Goal: Navigation & Orientation: Find specific page/section

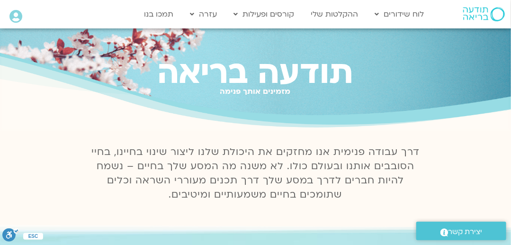
click at [14, 18] on icon at bounding box center [15, 16] width 13 height 13
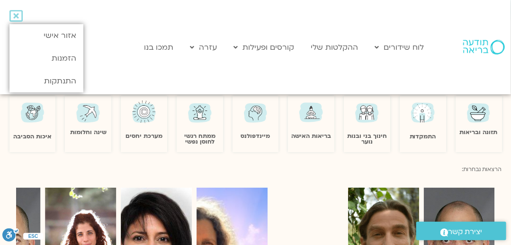
scroll to position [505, 0]
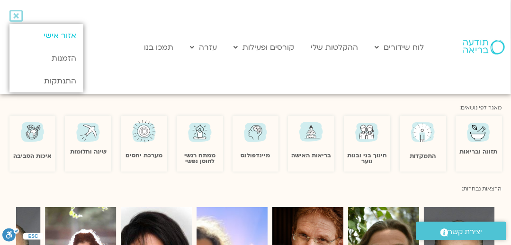
click at [59, 36] on link "אזור אישי" at bounding box center [46, 35] width 74 height 23
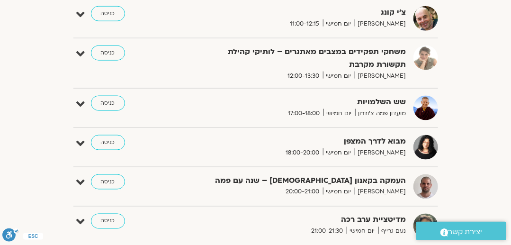
scroll to position [423, 0]
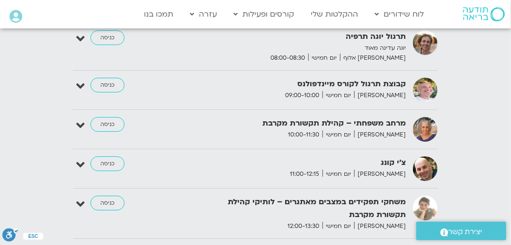
scroll to position [1155, 0]
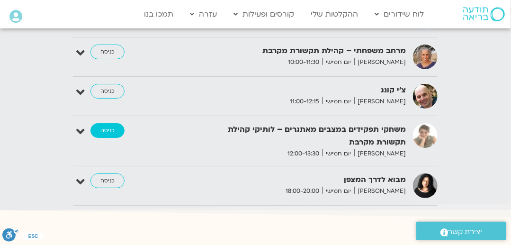
click at [108, 123] on link "כניסה" at bounding box center [107, 130] width 34 height 15
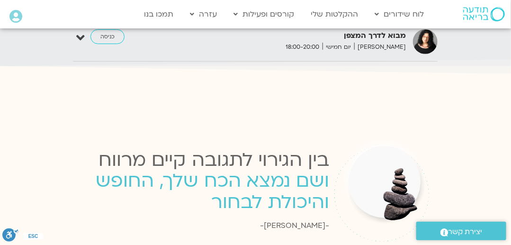
scroll to position [1227, 0]
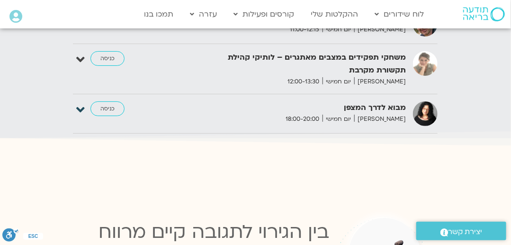
click at [80, 103] on icon at bounding box center [80, 109] width 9 height 13
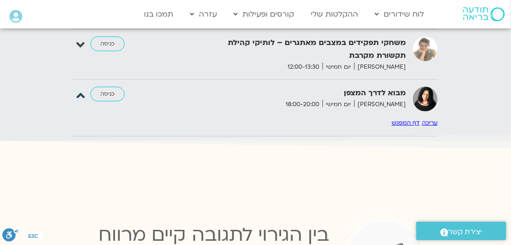
scroll to position [1244, 0]
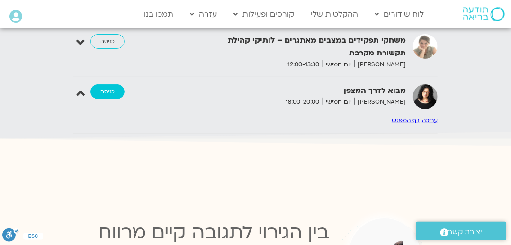
click at [111, 84] on link "כניסה" at bounding box center [107, 91] width 34 height 15
